Goal: Task Accomplishment & Management: Manage account settings

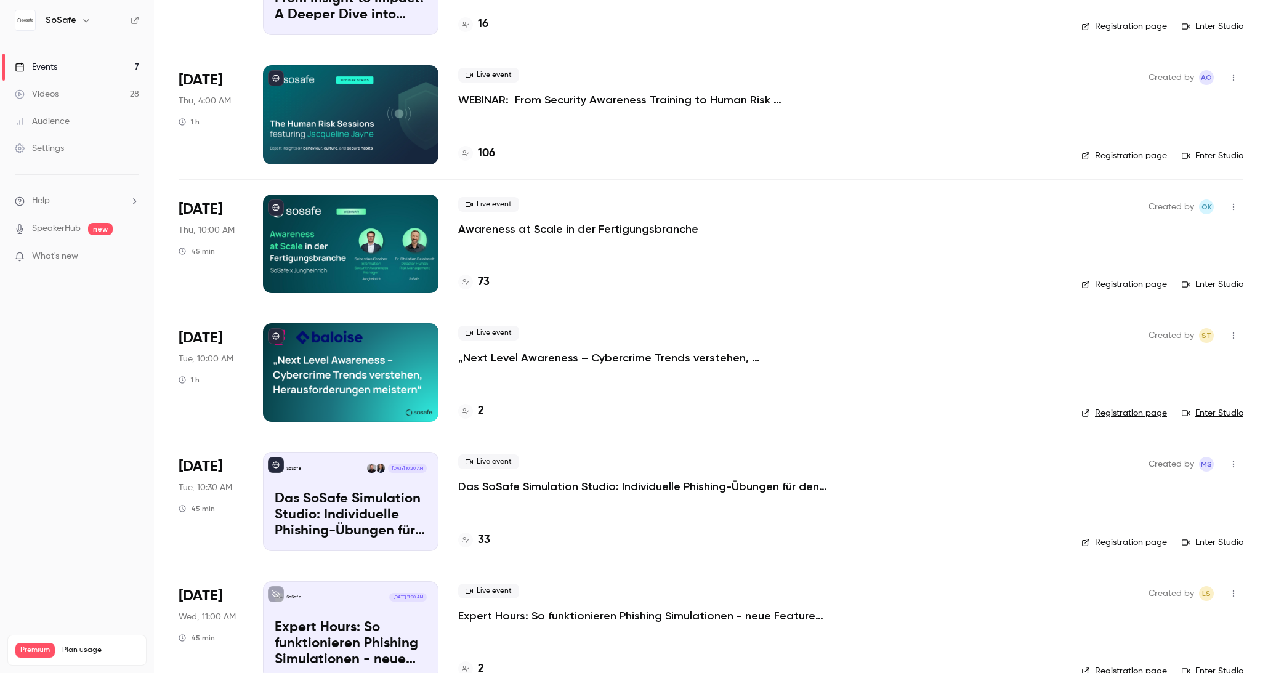
scroll to position [204, 0]
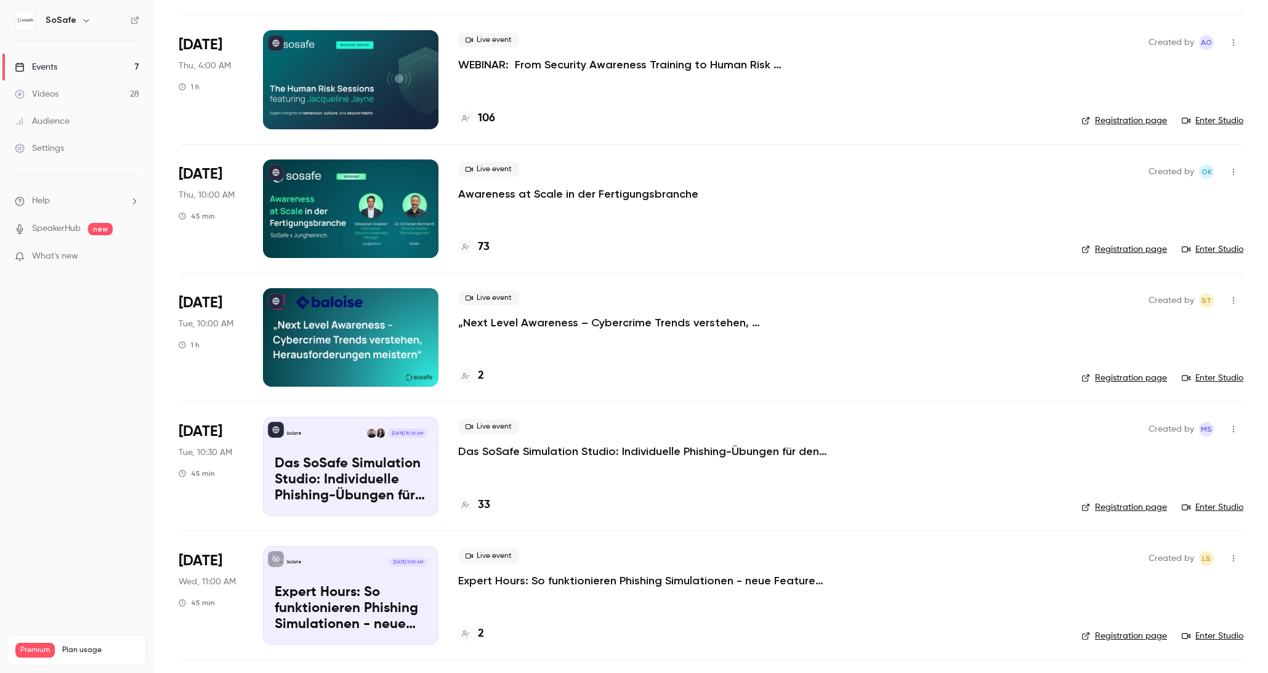
click at [583, 456] on p "Das SoSafe Simulation Studio: Individuelle Phishing-Übungen für den öffentliche…" at bounding box center [642, 451] width 369 height 15
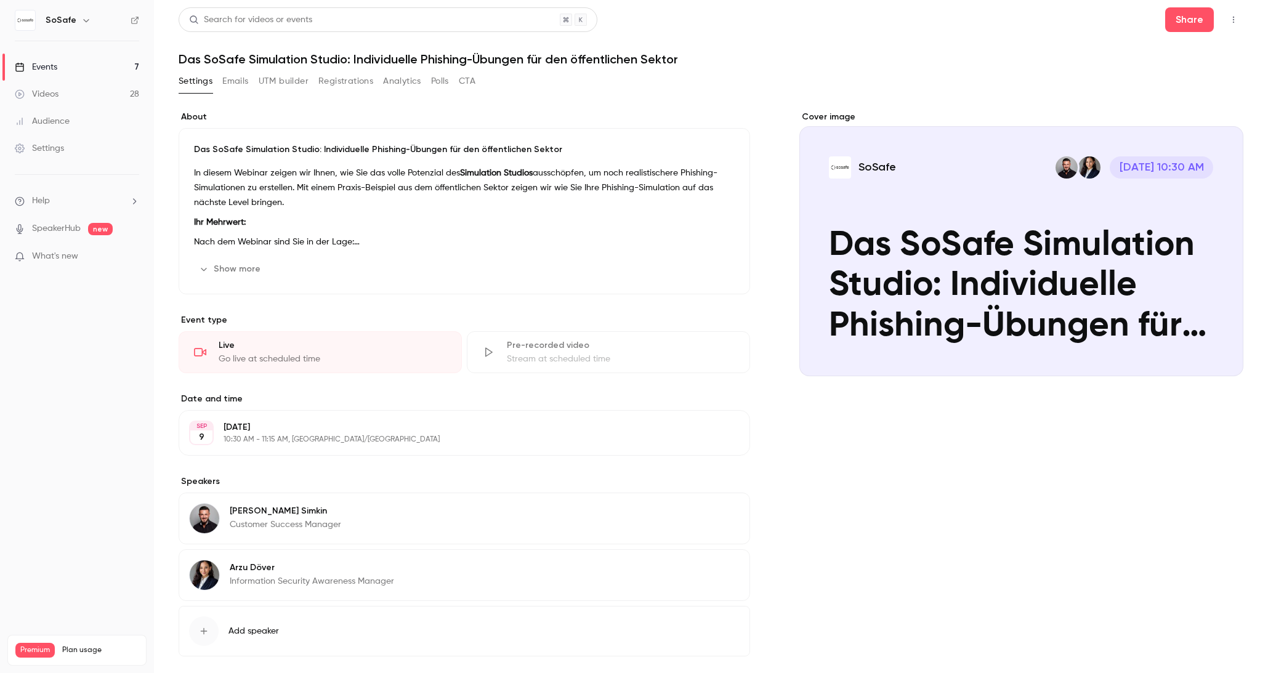
click at [246, 269] on button "Show more" at bounding box center [231, 269] width 74 height 20
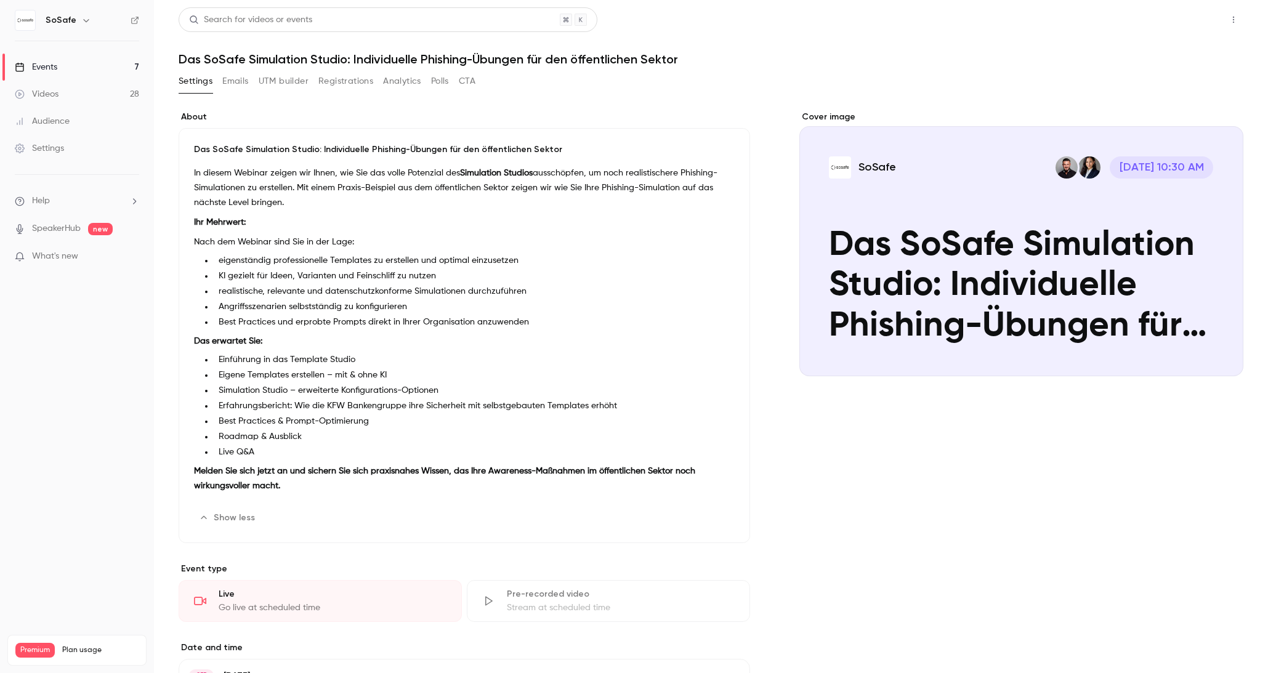
click at [1192, 24] on button "Share" at bounding box center [1189, 19] width 49 height 25
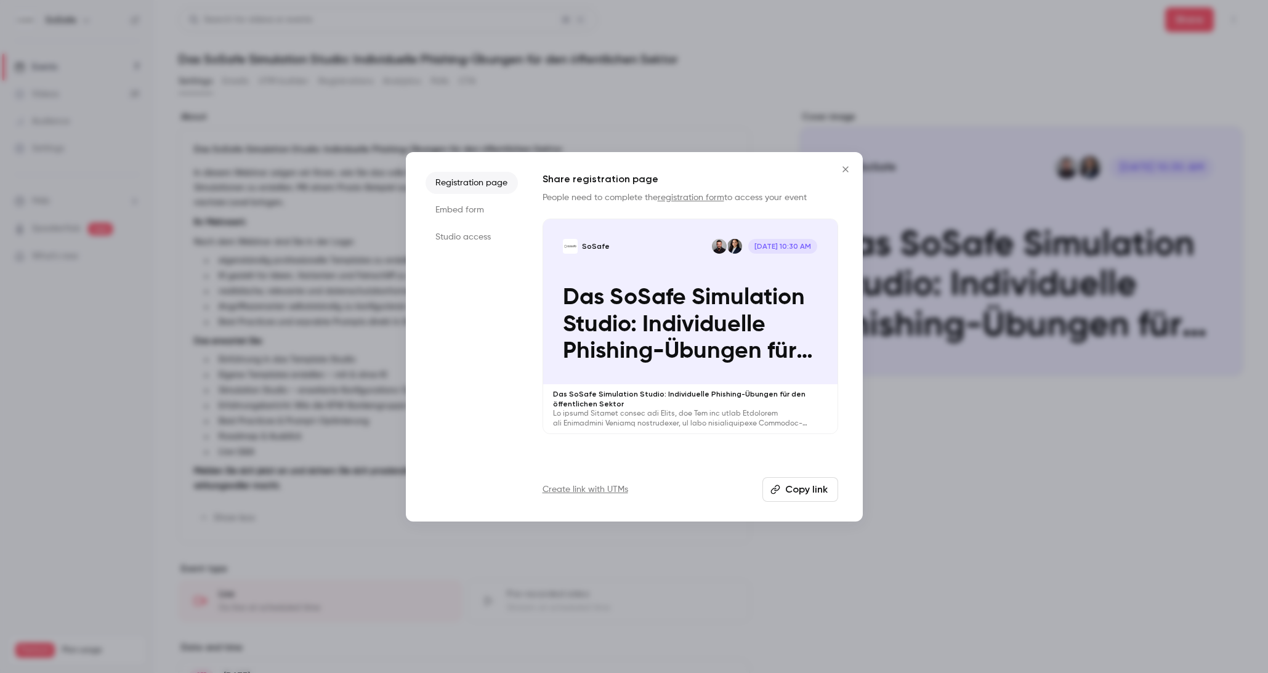
click at [819, 493] on button "Copy link" at bounding box center [800, 489] width 76 height 25
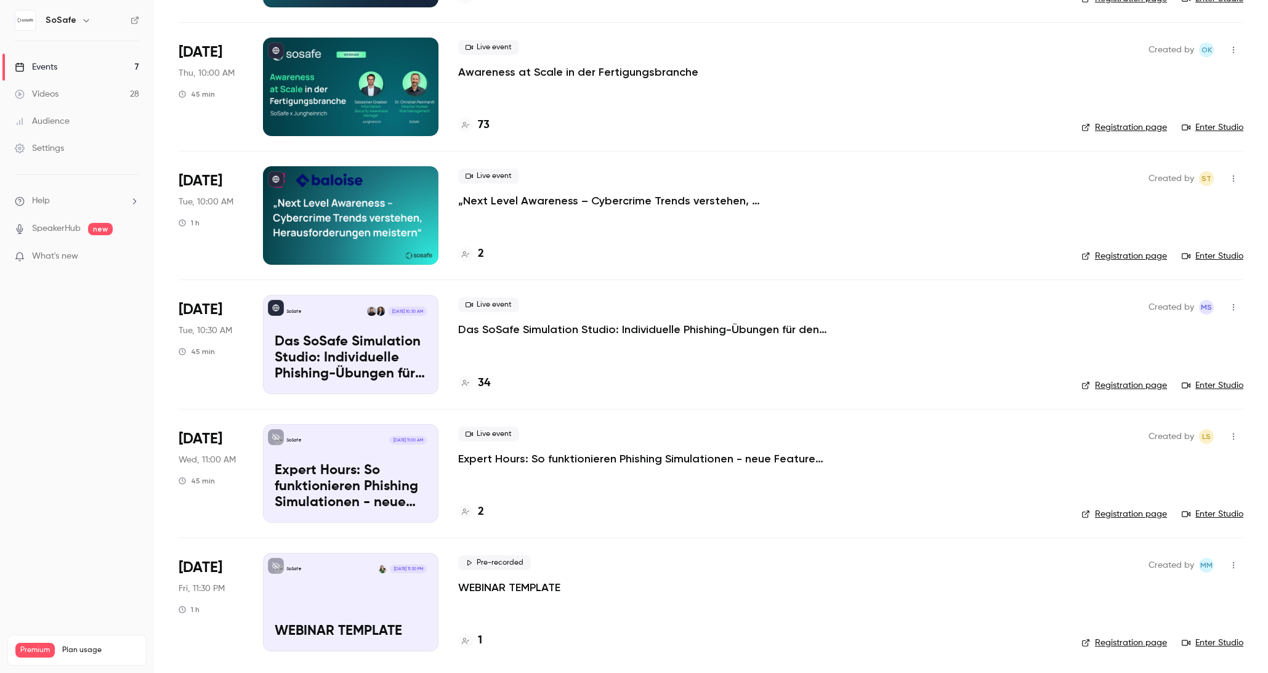
scroll to position [327, 0]
click at [623, 331] on p "Das SoSafe Simulation Studio: Individuelle Phishing-Übungen für den öffentliche…" at bounding box center [642, 328] width 369 height 15
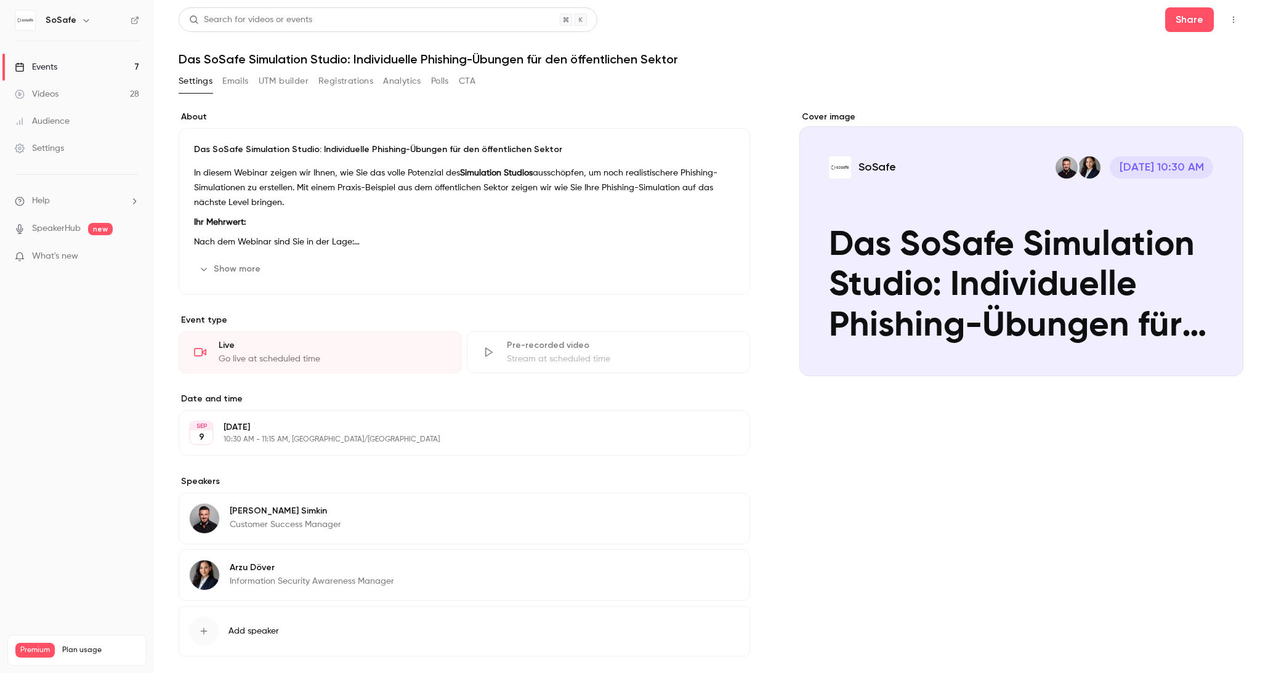
click at [353, 87] on button "Registrations" at bounding box center [345, 81] width 55 height 20
